Goal: Navigation & Orientation: Find specific page/section

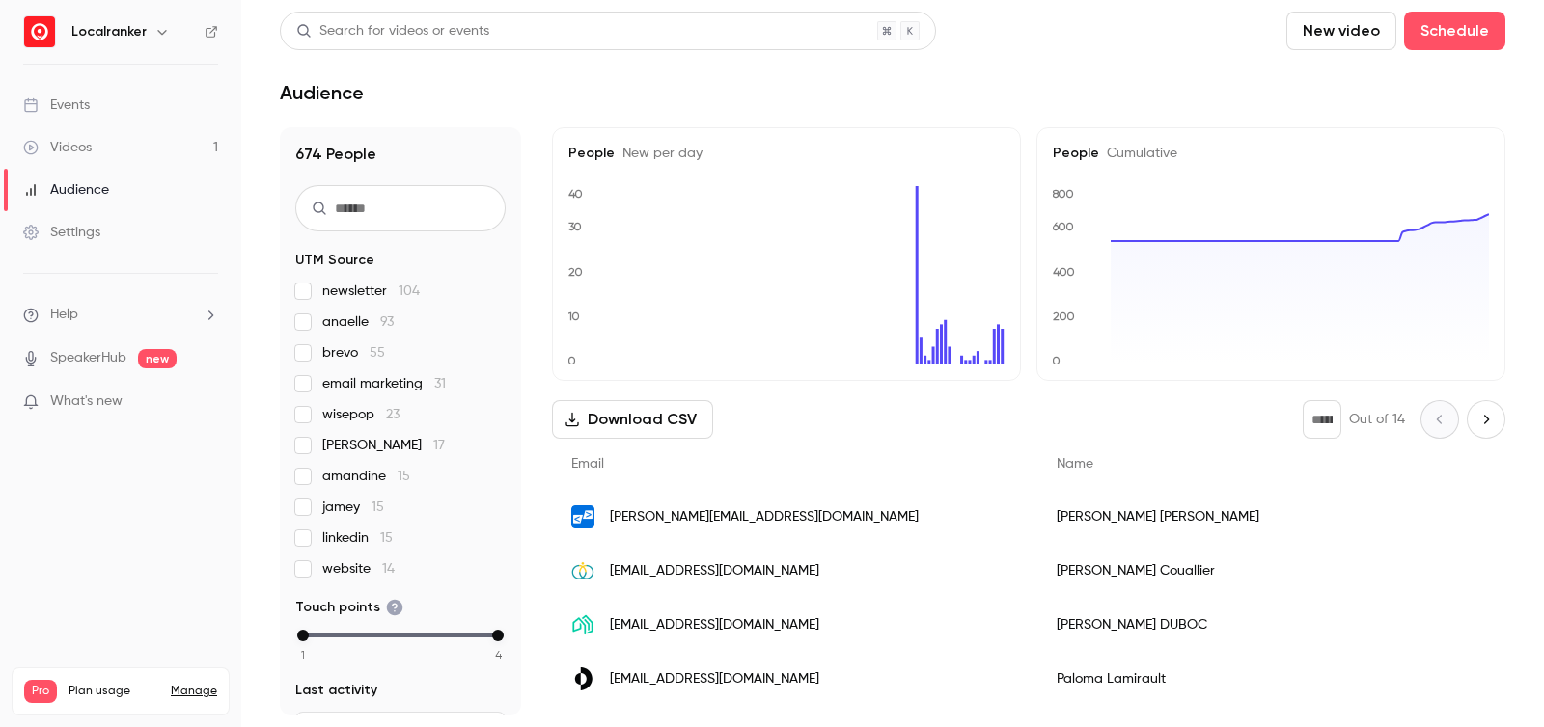
click at [103, 126] on link "Videos 1" at bounding box center [120, 147] width 241 height 42
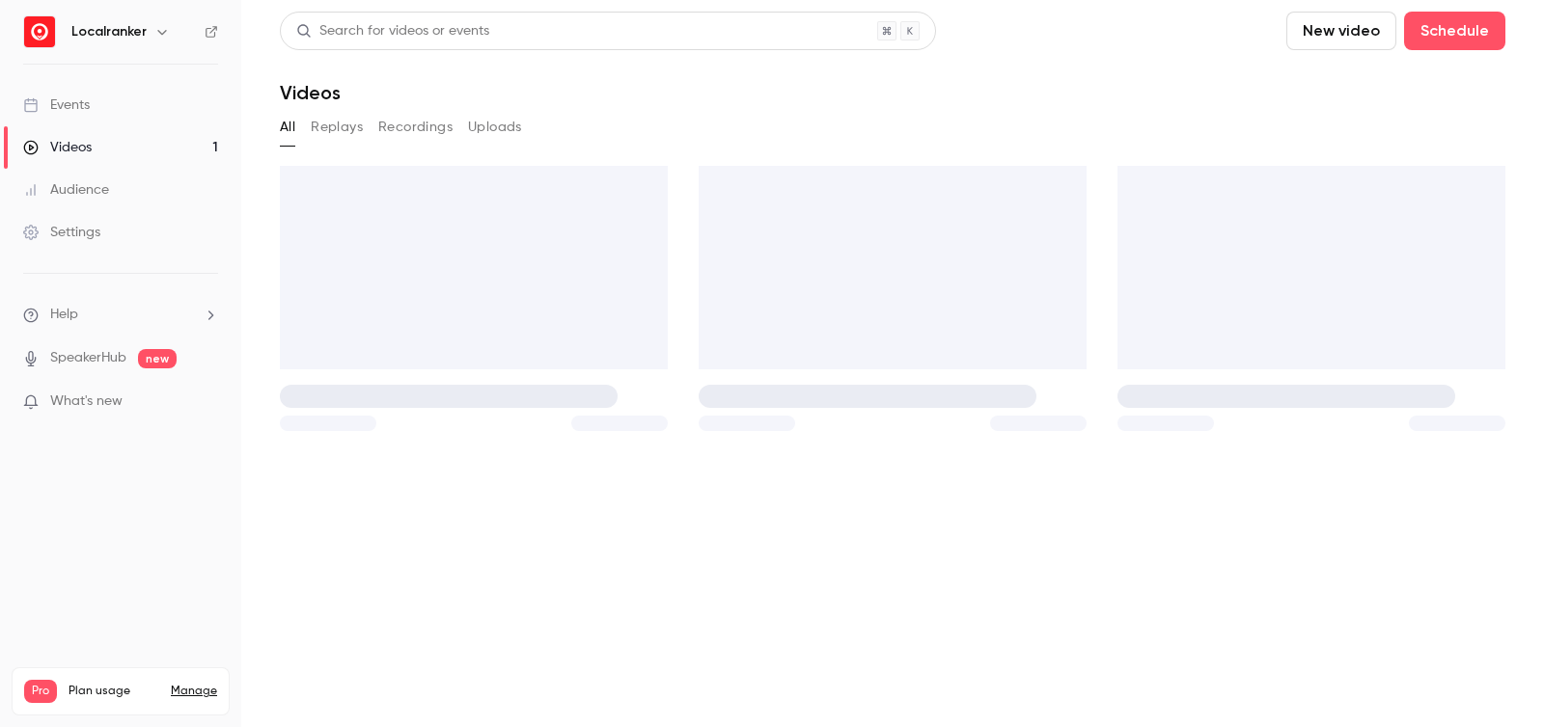
click at [103, 102] on link "Events" at bounding box center [120, 105] width 241 height 42
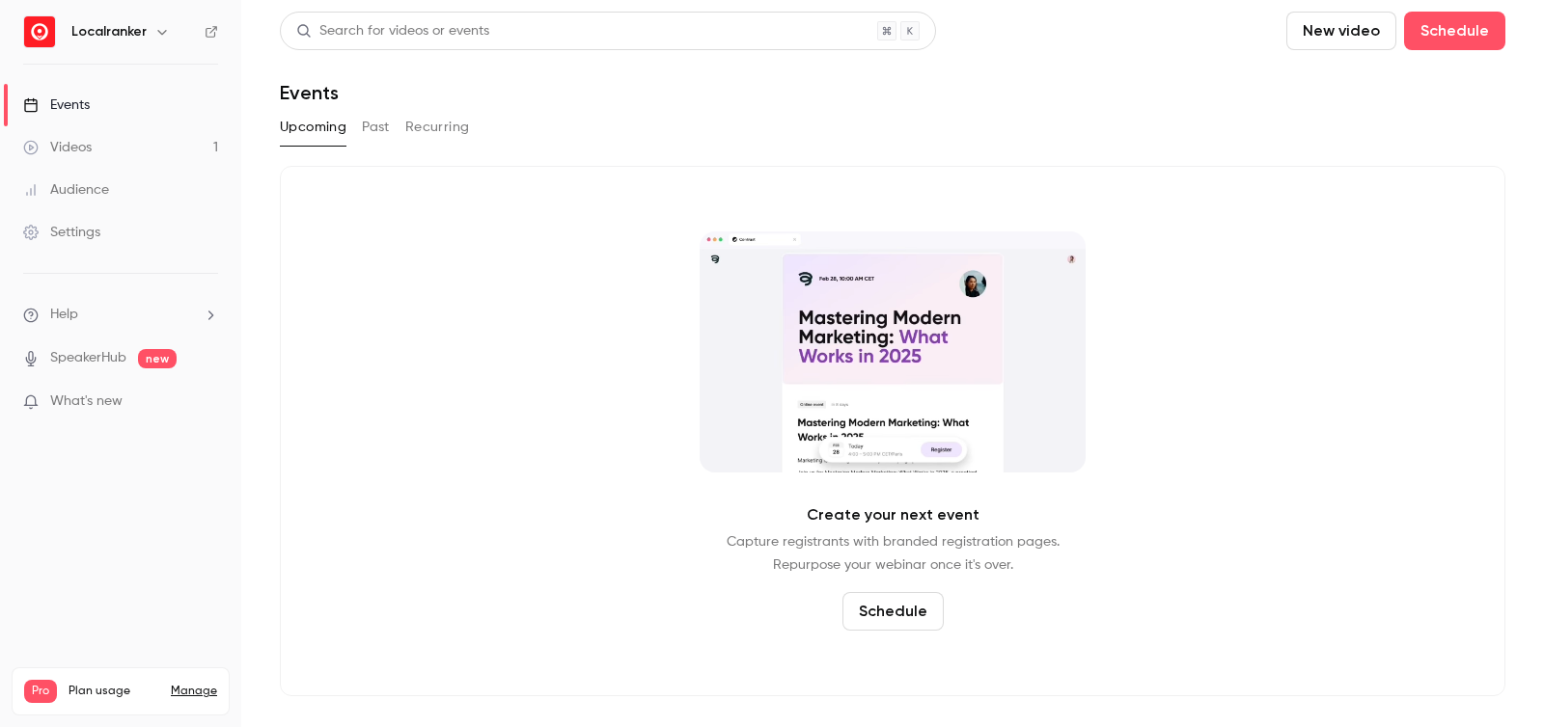
click at [373, 129] on button "Past" at bounding box center [376, 127] width 28 height 31
